Goal: Information Seeking & Learning: Learn about a topic

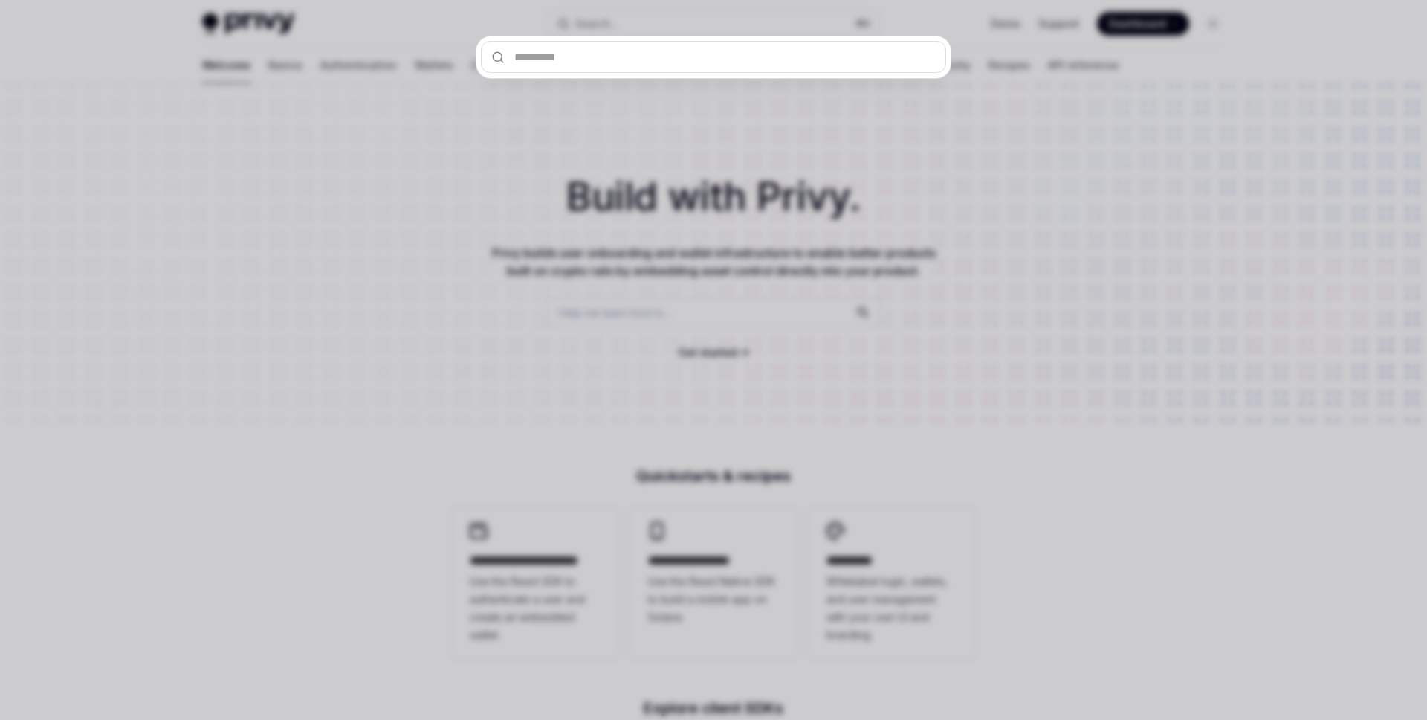
type input "**********"
type textarea "*"
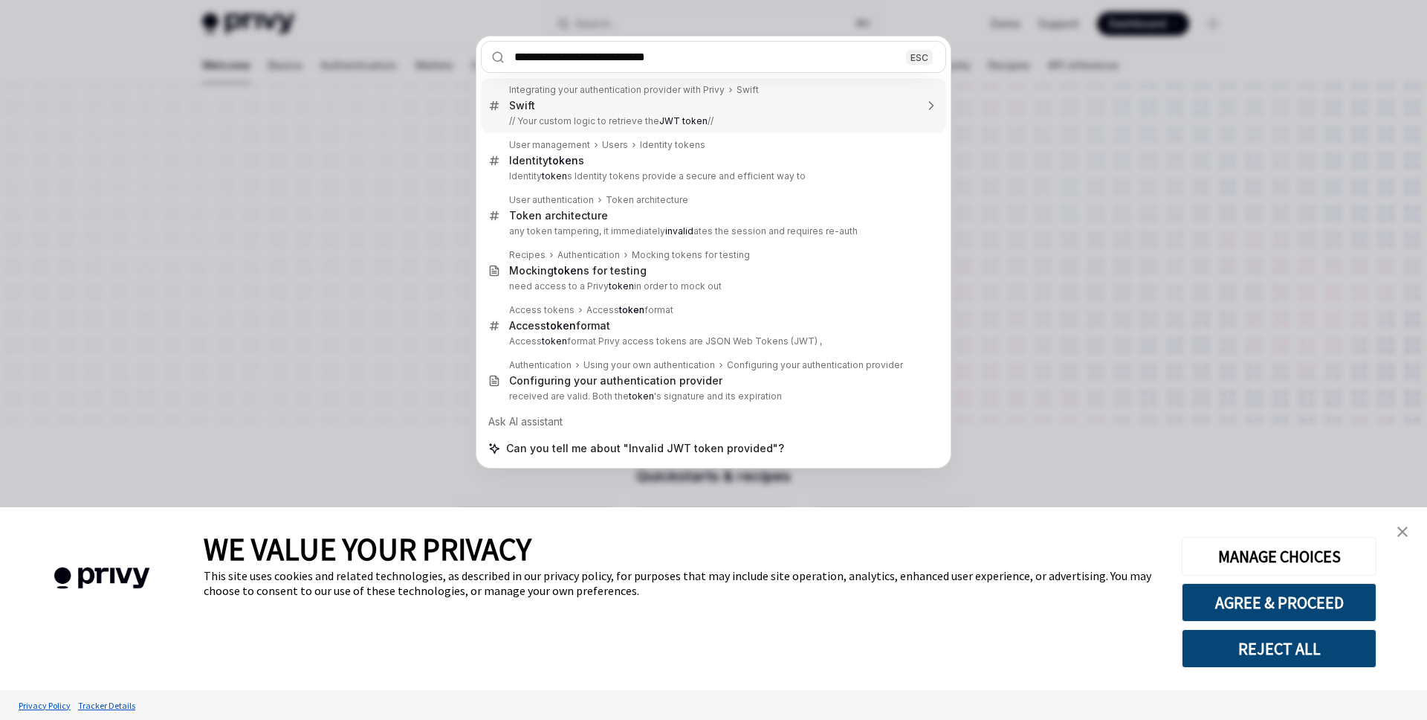
type input "**********"
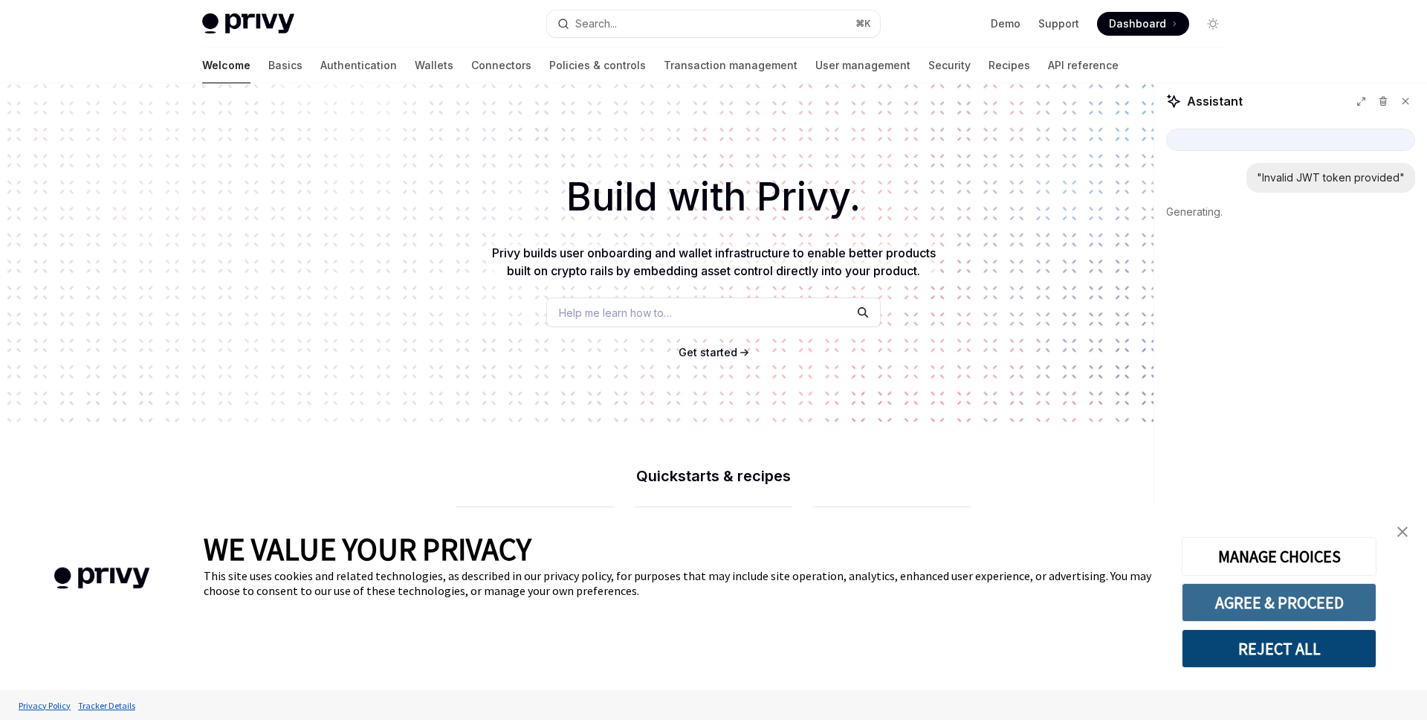
type textarea "*"
click at [1273, 610] on button "AGREE & PROCEED" at bounding box center [1279, 602] width 195 height 39
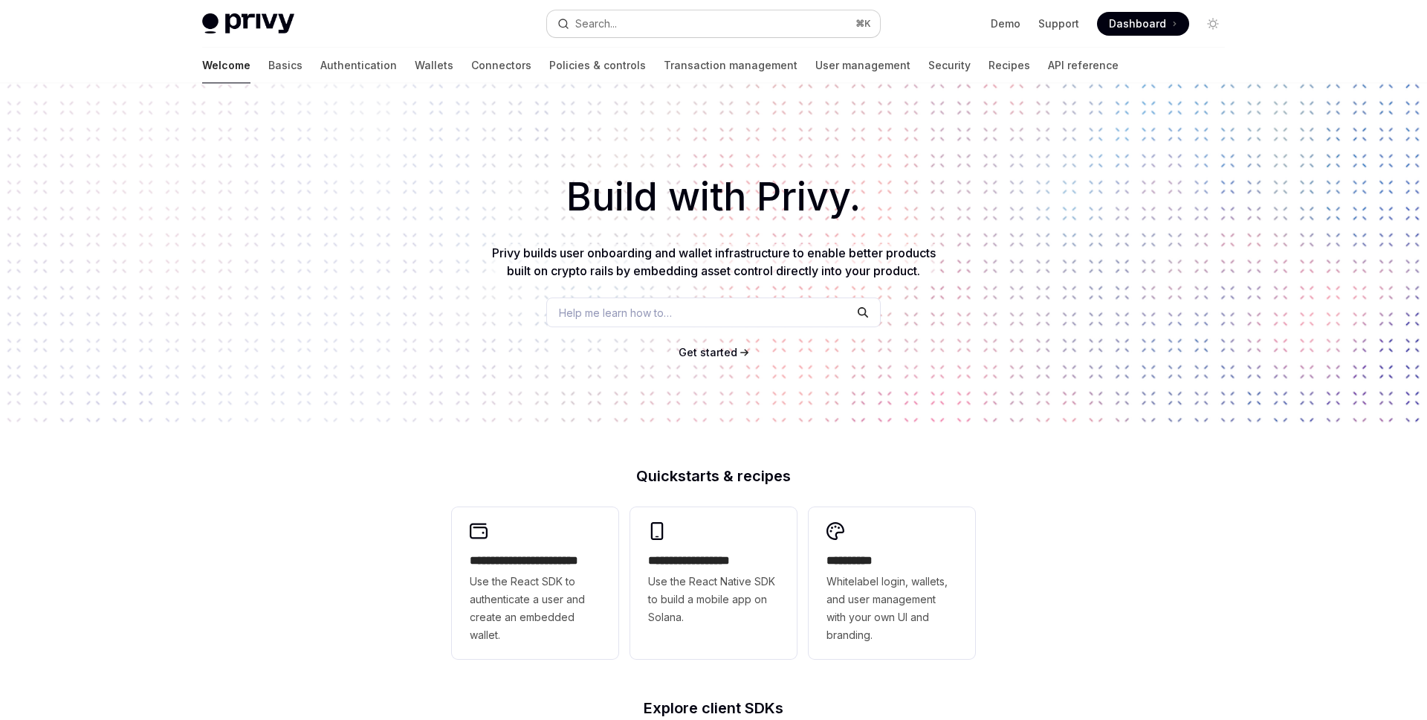
click at [784, 27] on button "Search... ⌘ K" at bounding box center [713, 23] width 333 height 27
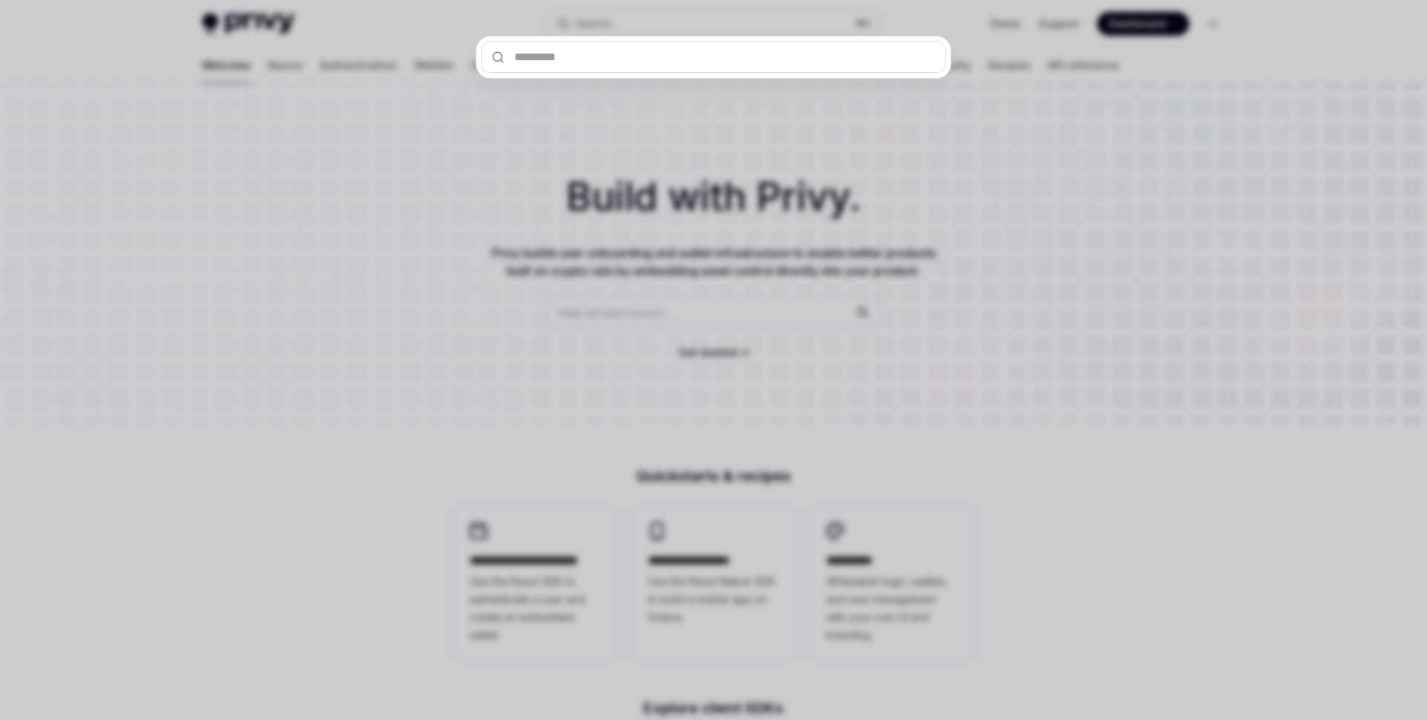
type input "**********"
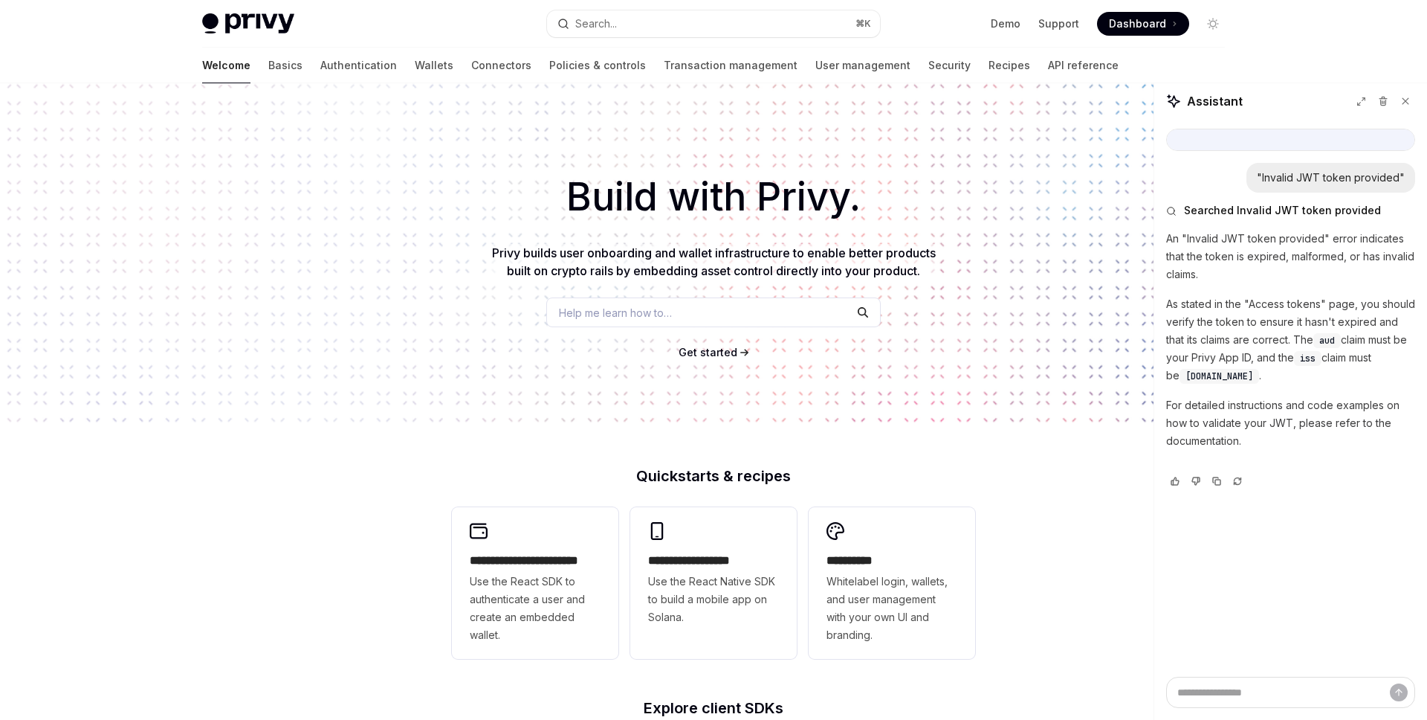
type textarea "*"
click at [1244, 442] on p "For detailed instructions and code examples on how to validate your JWT, please…" at bounding box center [1290, 423] width 249 height 54
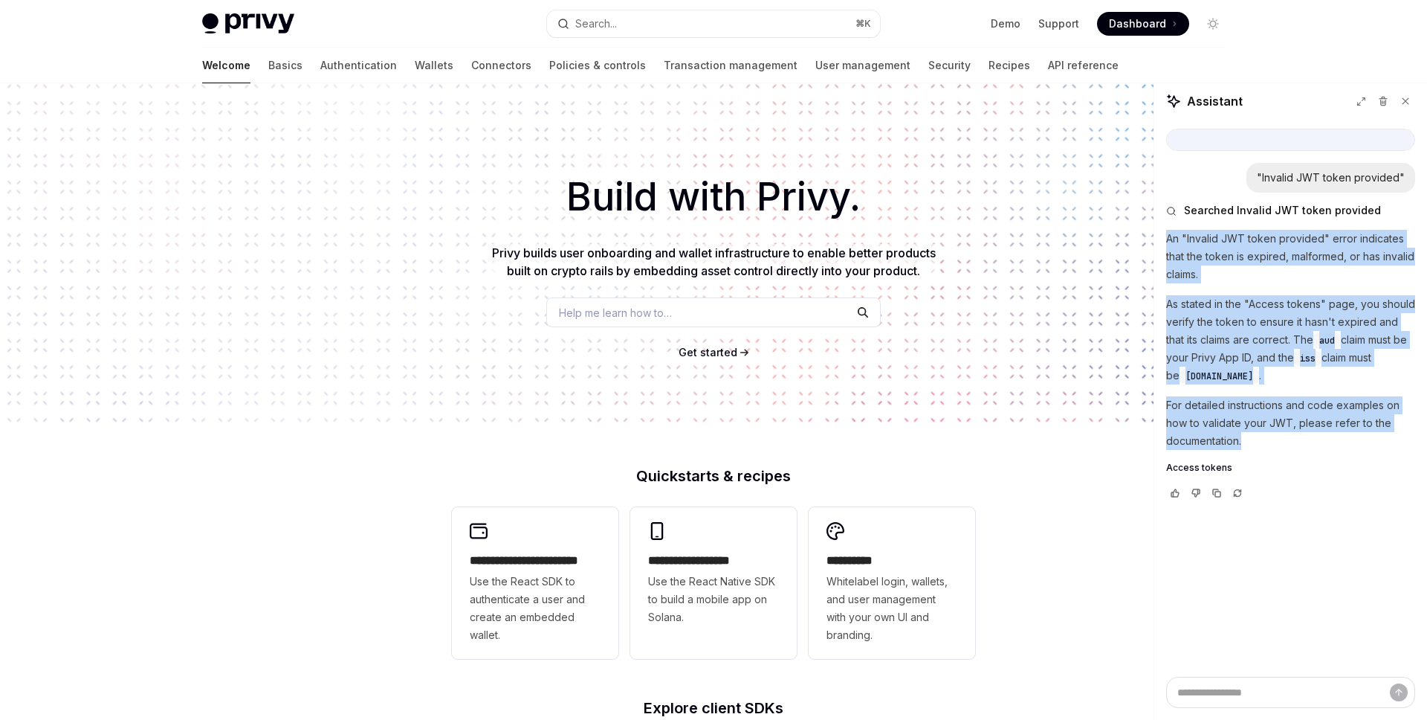
drag, startPoint x: 1248, startPoint y: 442, endPoint x: 1168, endPoint y: 242, distance: 215.5
click at [1168, 242] on div "An "Invalid JWT token provided" error indicates that the token is expired, malf…" at bounding box center [1290, 352] width 249 height 244
copy div "An "Invalid JWT token provided" error indicates that the token is expired, malf…"
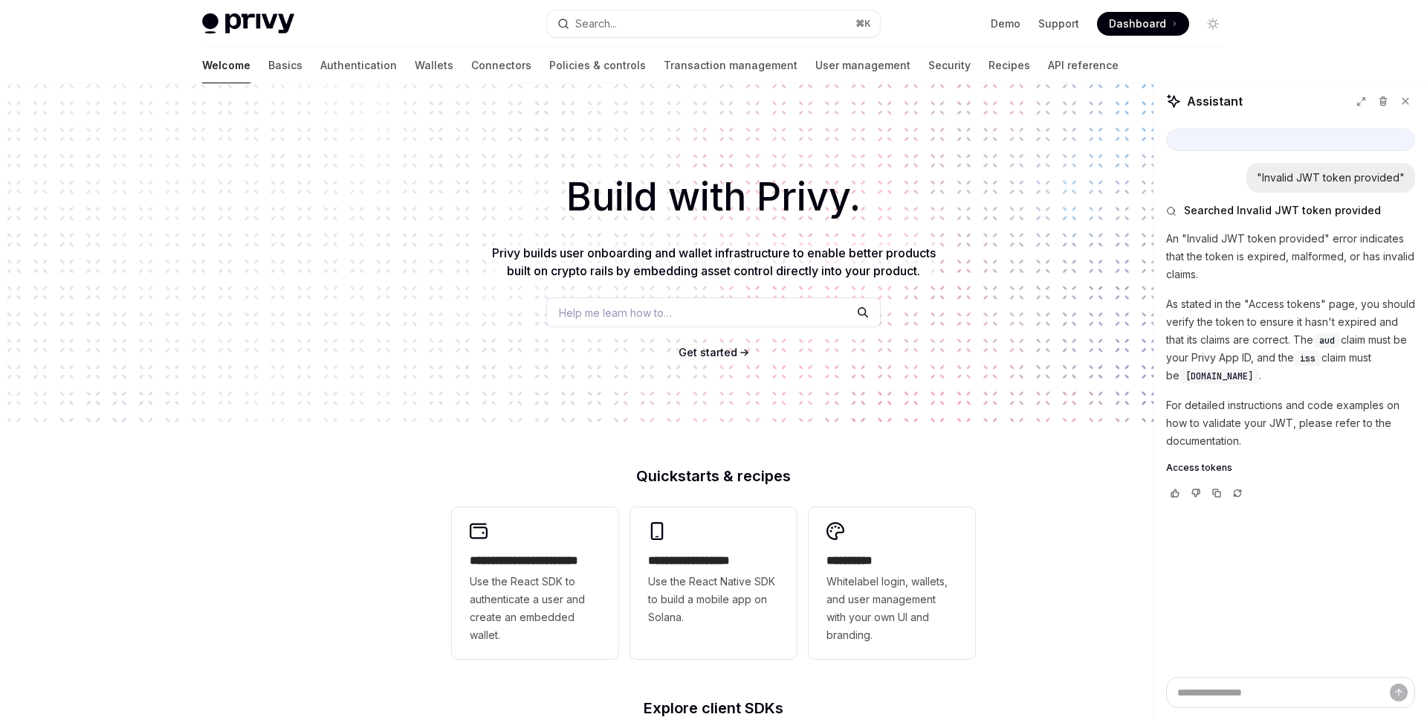
click at [1303, 426] on p "For detailed instructions and code examples on how to validate your JWT, please…" at bounding box center [1290, 423] width 249 height 54
click at [1209, 463] on span "Access tokens" at bounding box center [1199, 468] width 66 height 12
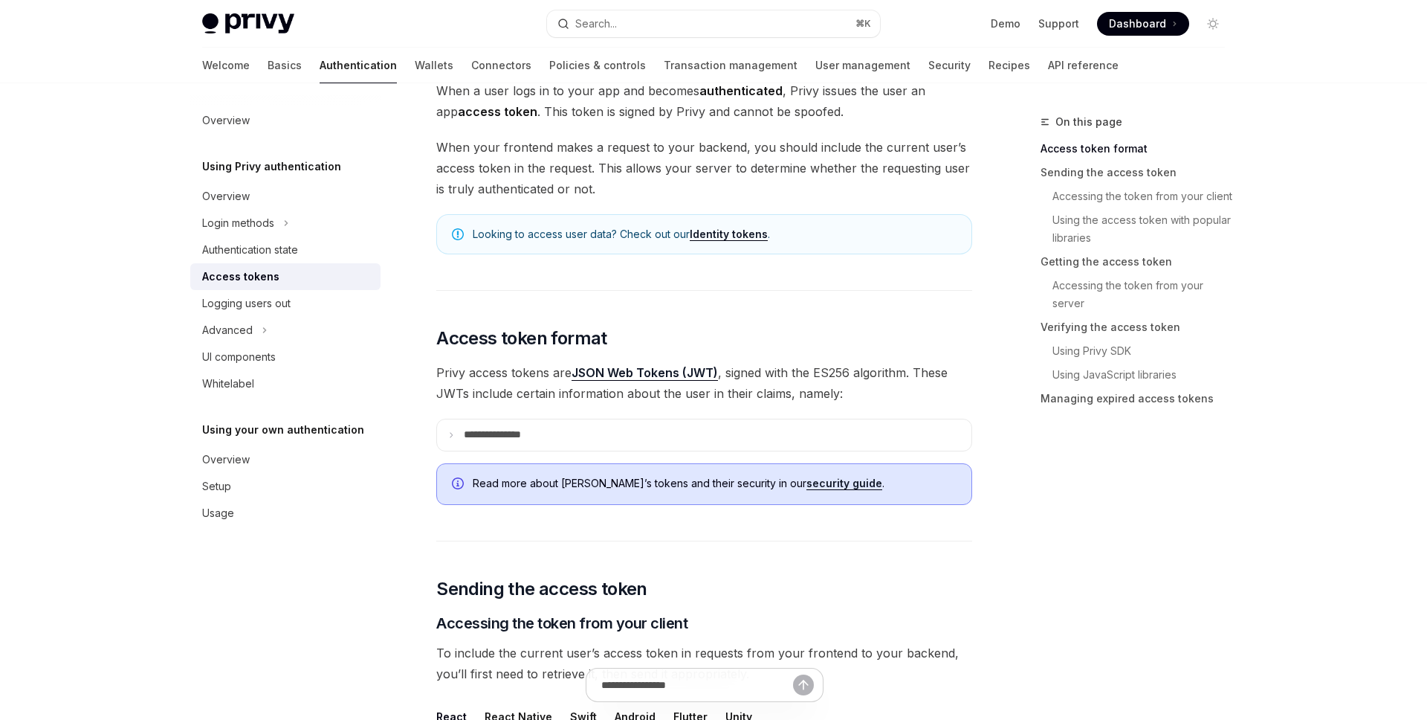
scroll to position [187, 0]
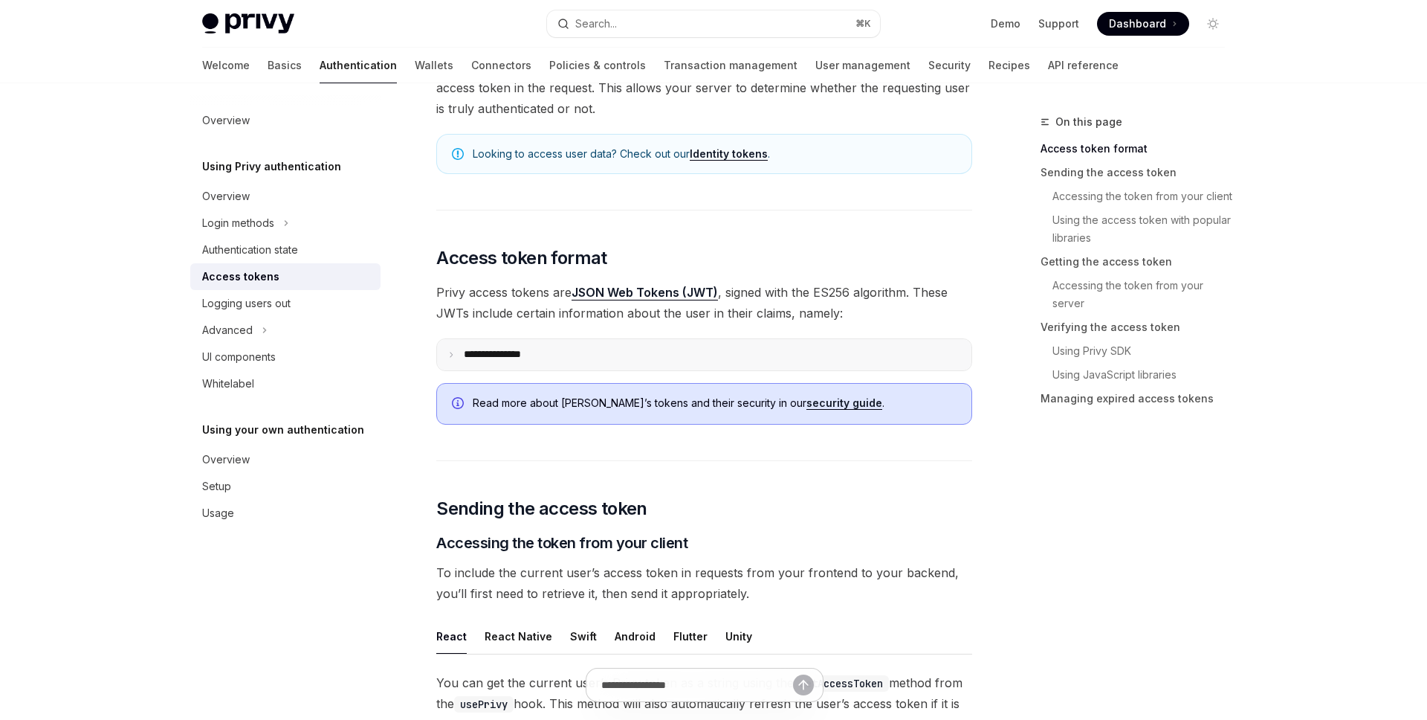
click at [697, 352] on summary "**********" at bounding box center [704, 354] width 534 height 31
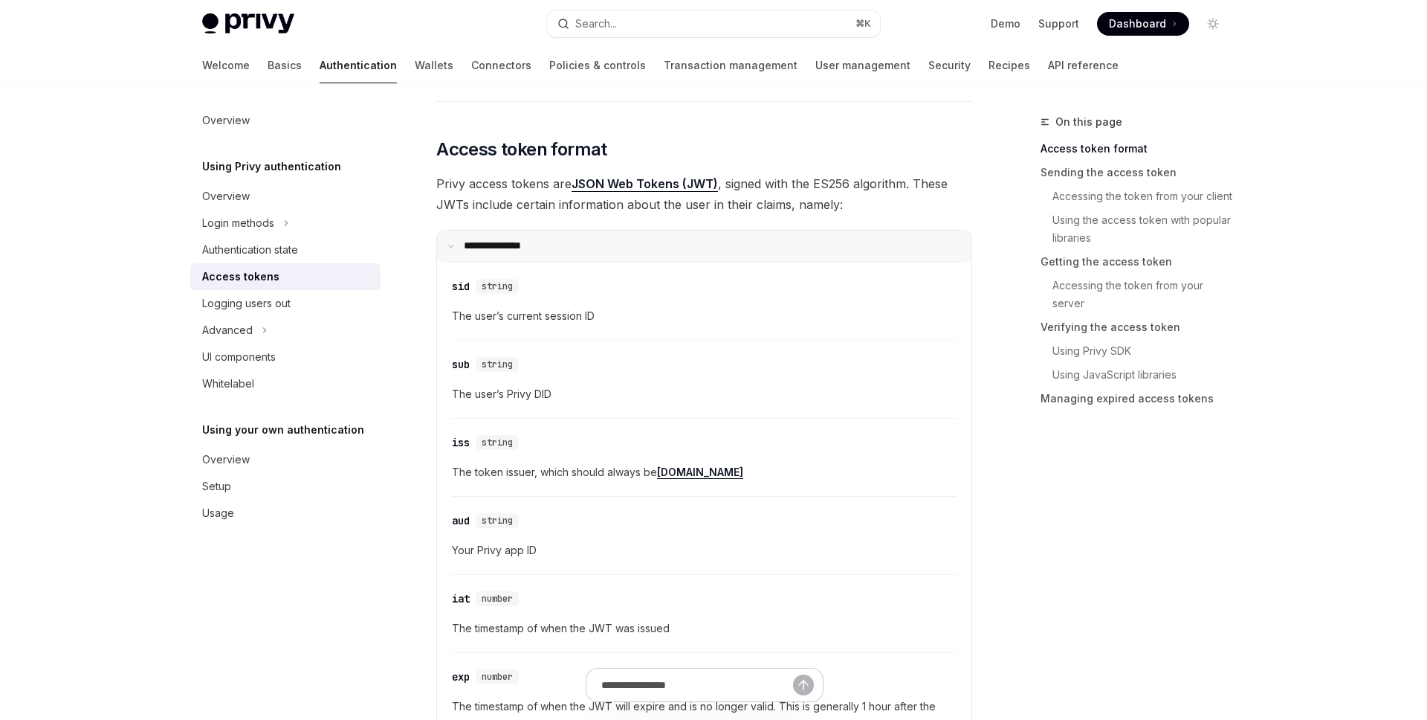
scroll to position [365, 0]
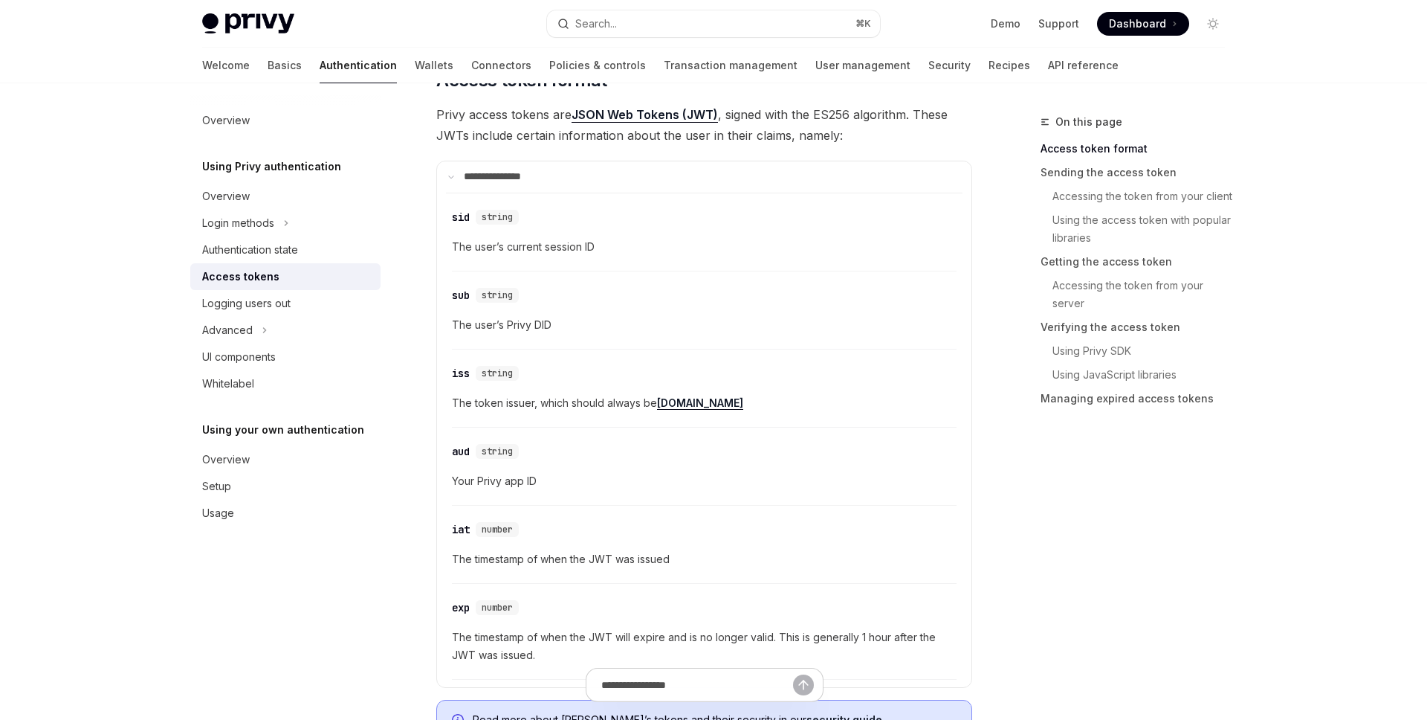
click at [673, 407] on link "[DOMAIN_NAME]" at bounding box center [700, 402] width 86 height 13
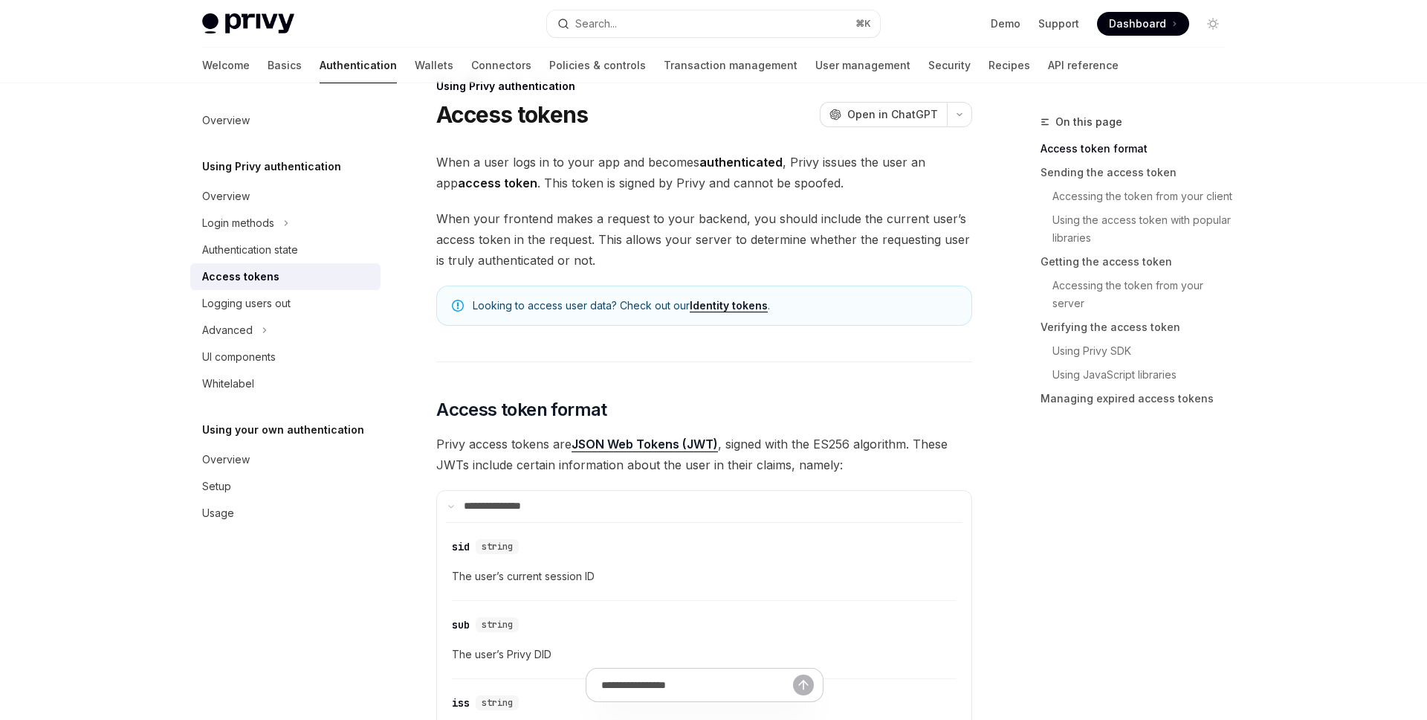
scroll to position [0, 0]
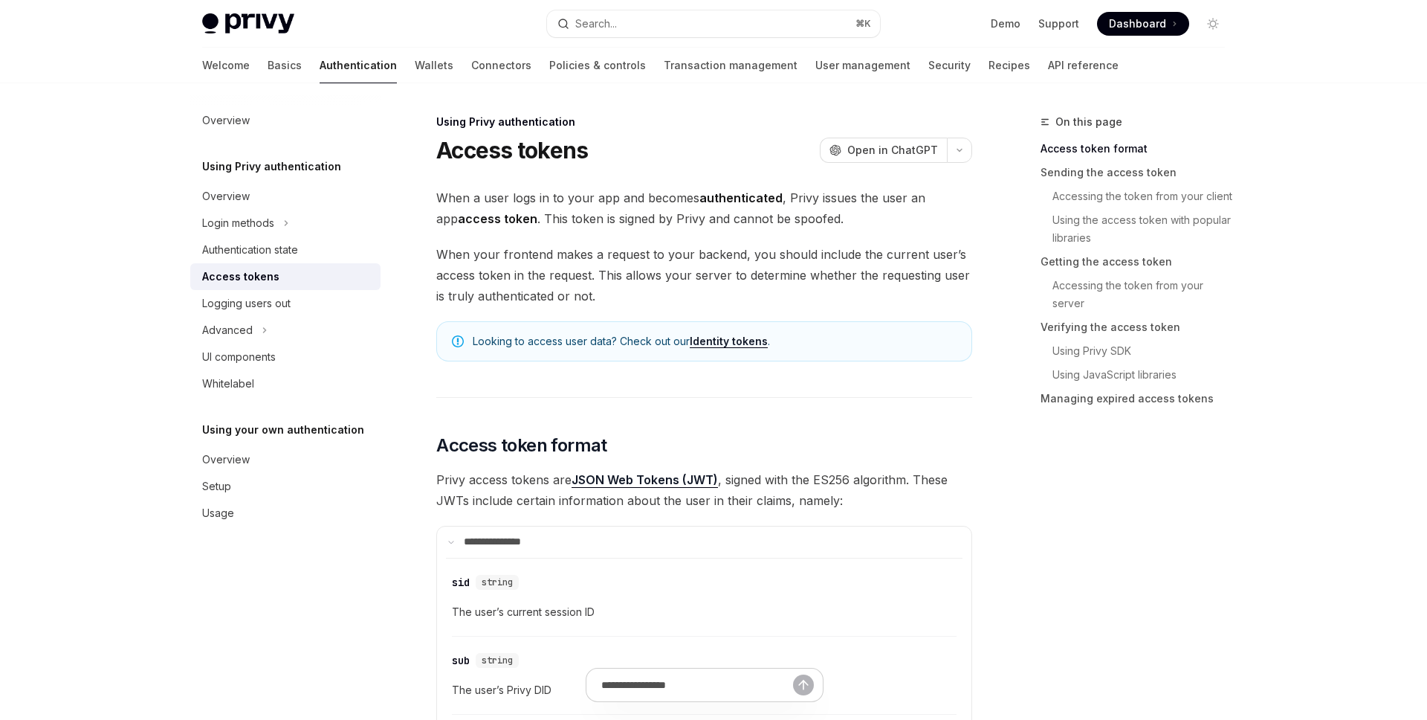
click at [630, 297] on span "When your frontend makes a request to your backend, you should include the curr…" at bounding box center [704, 275] width 536 height 62
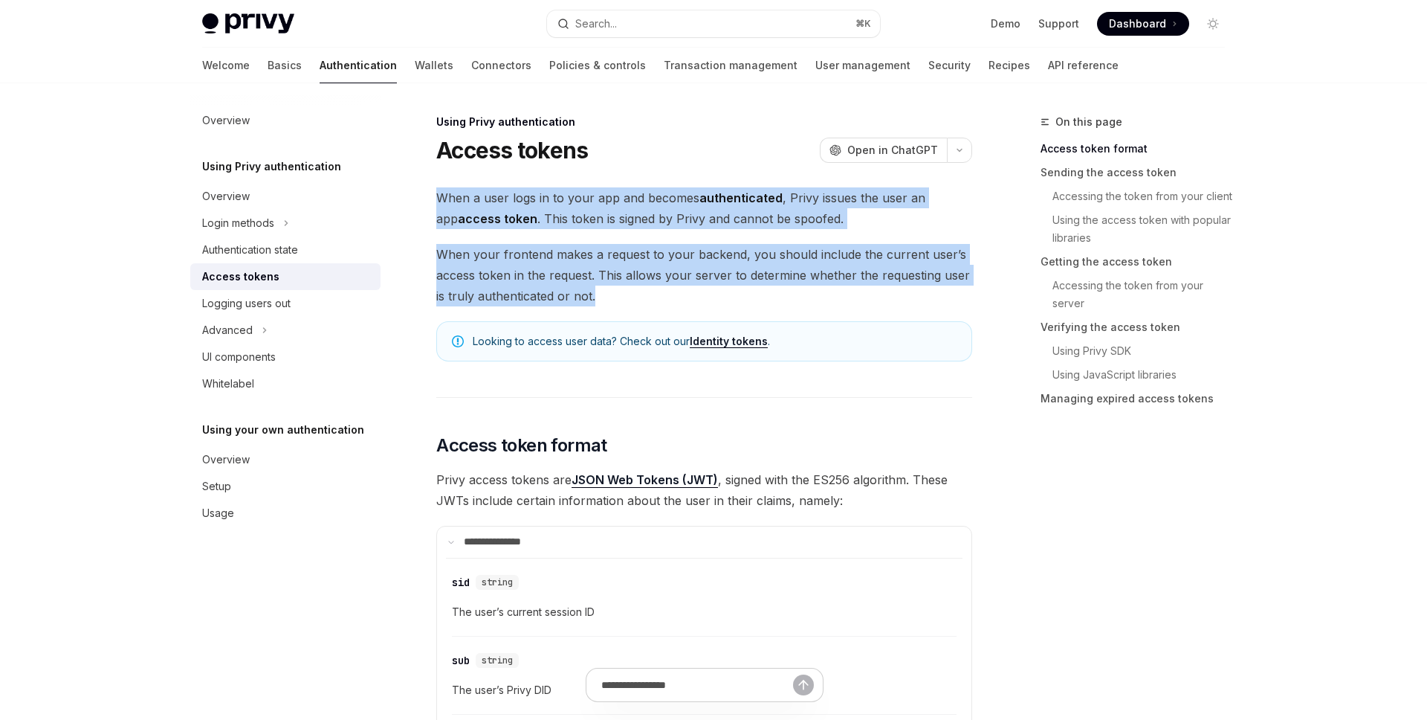
drag, startPoint x: 624, startPoint y: 300, endPoint x: 436, endPoint y: 197, distance: 214.9
copy div "When a user logs in to your app and becomes authenticated , Privy issues the us…"
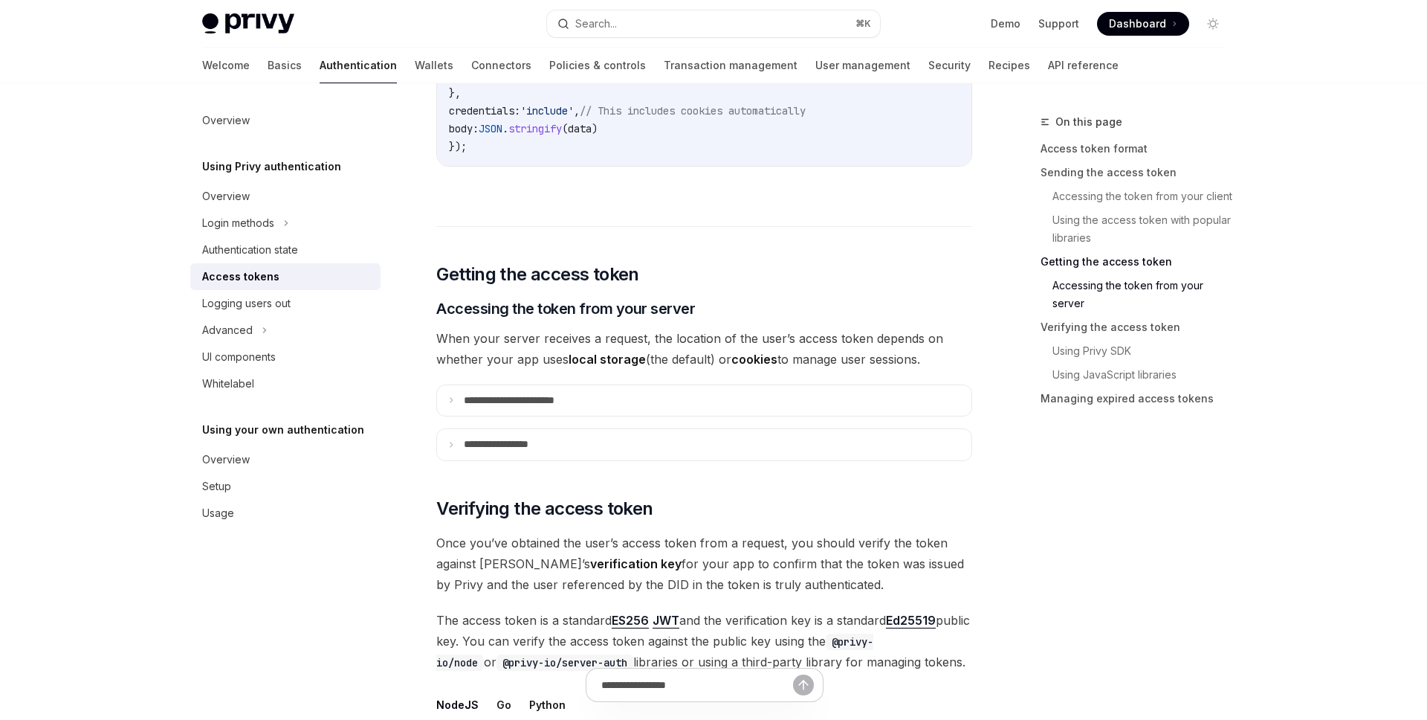
scroll to position [2263, 0]
